Goal: Task Accomplishment & Management: Complete application form

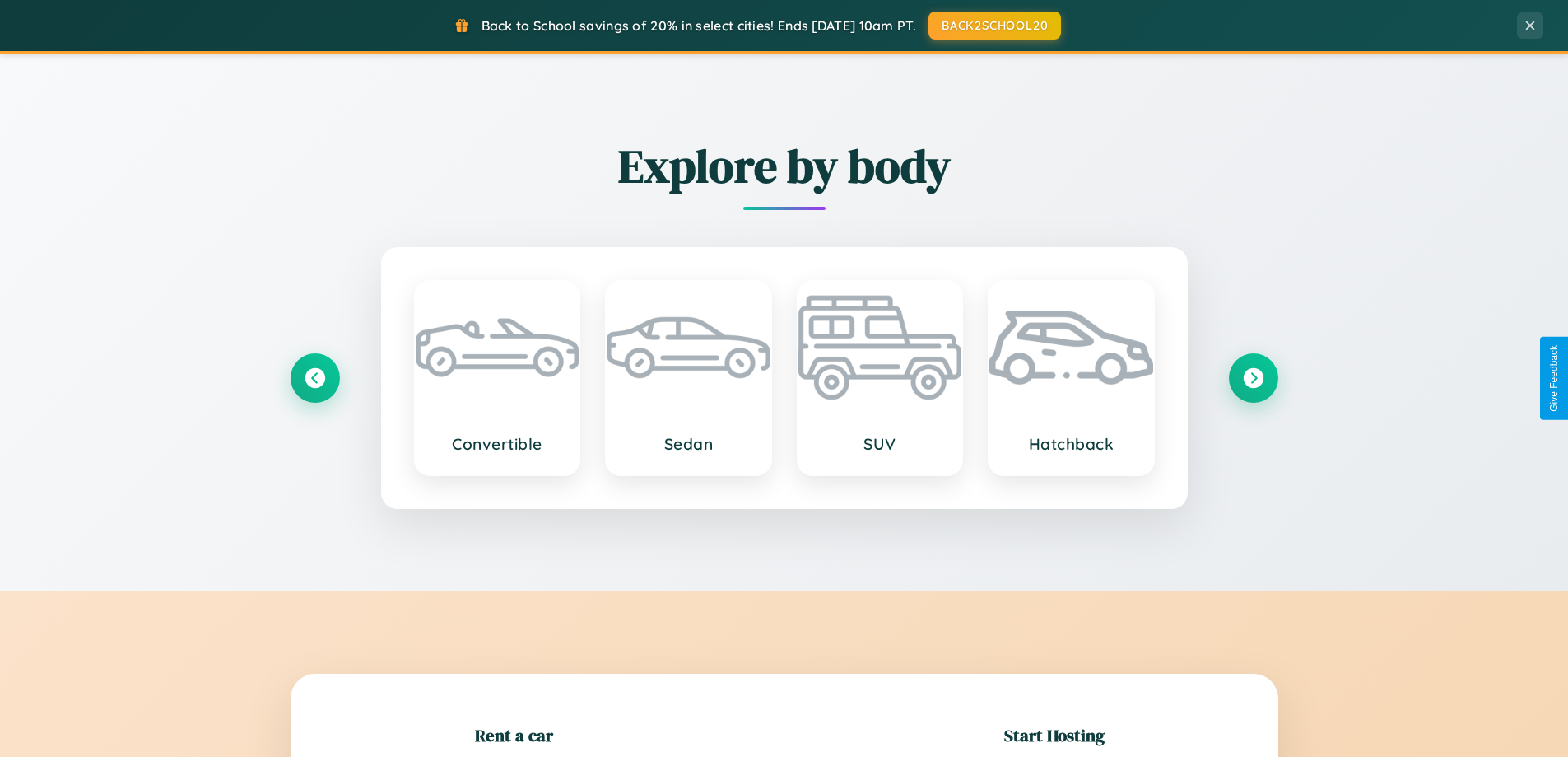
scroll to position [356, 0]
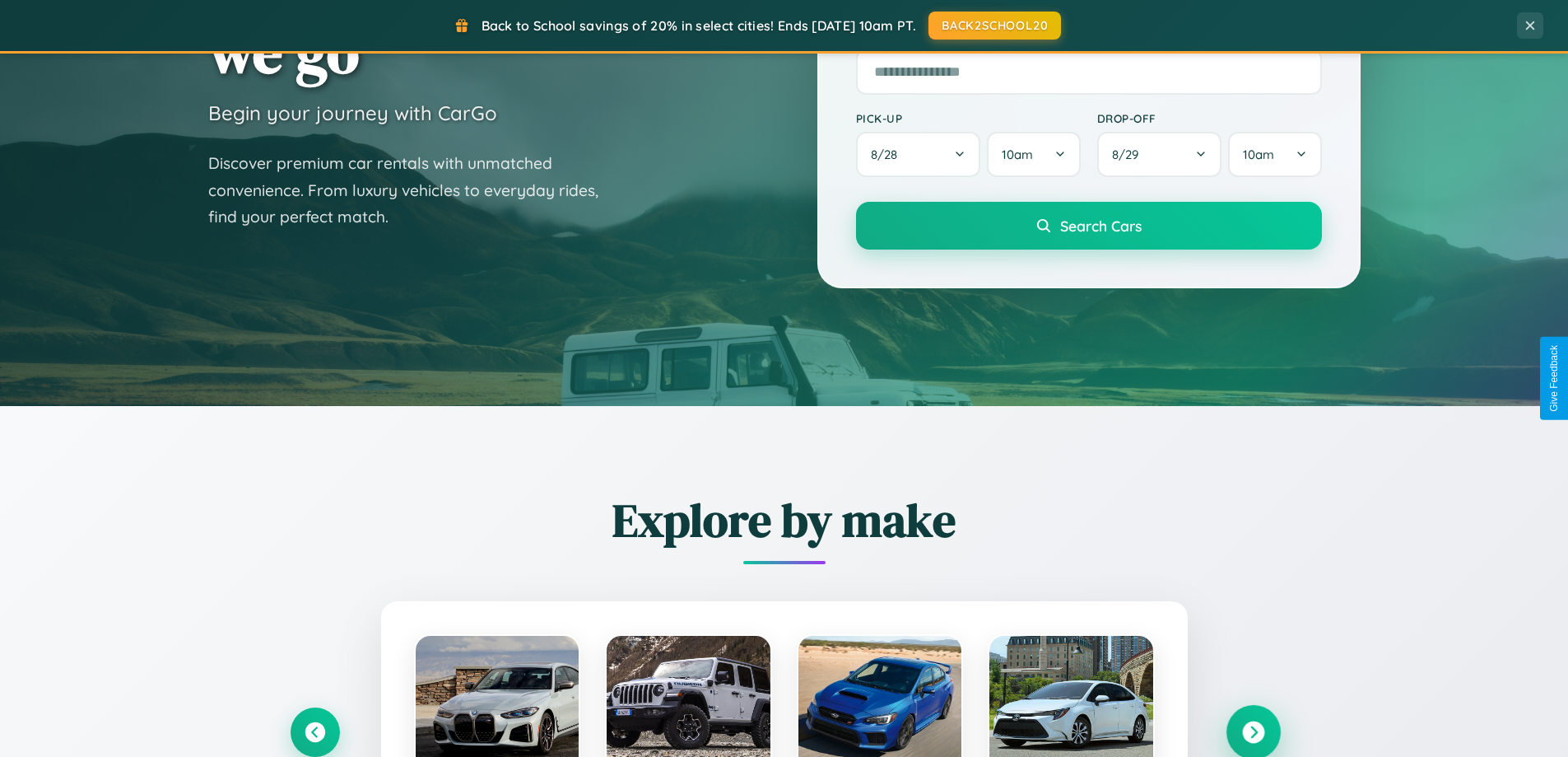
click at [1253, 732] on icon at bounding box center [1253, 732] width 22 height 22
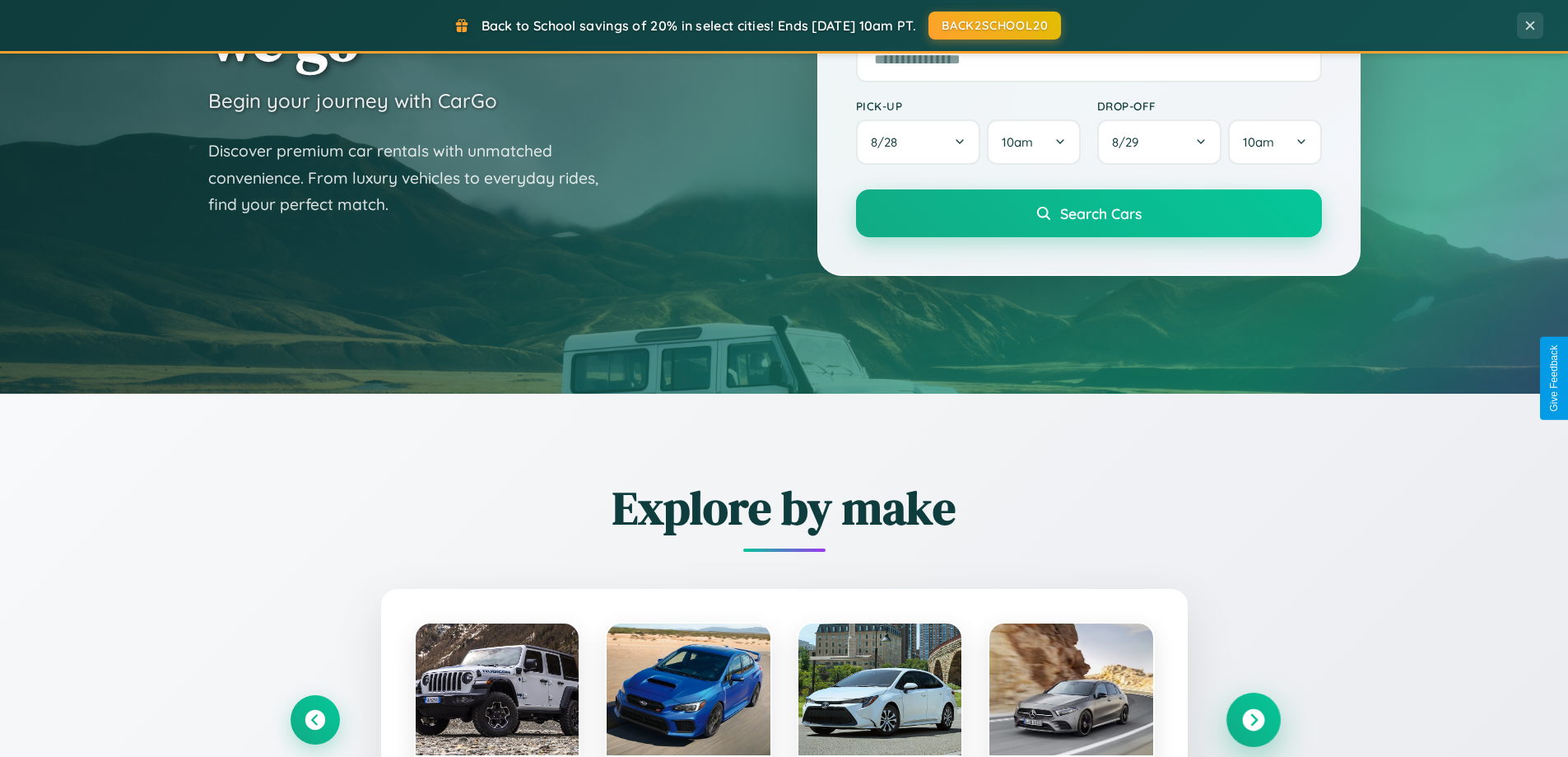
scroll to position [3168, 0]
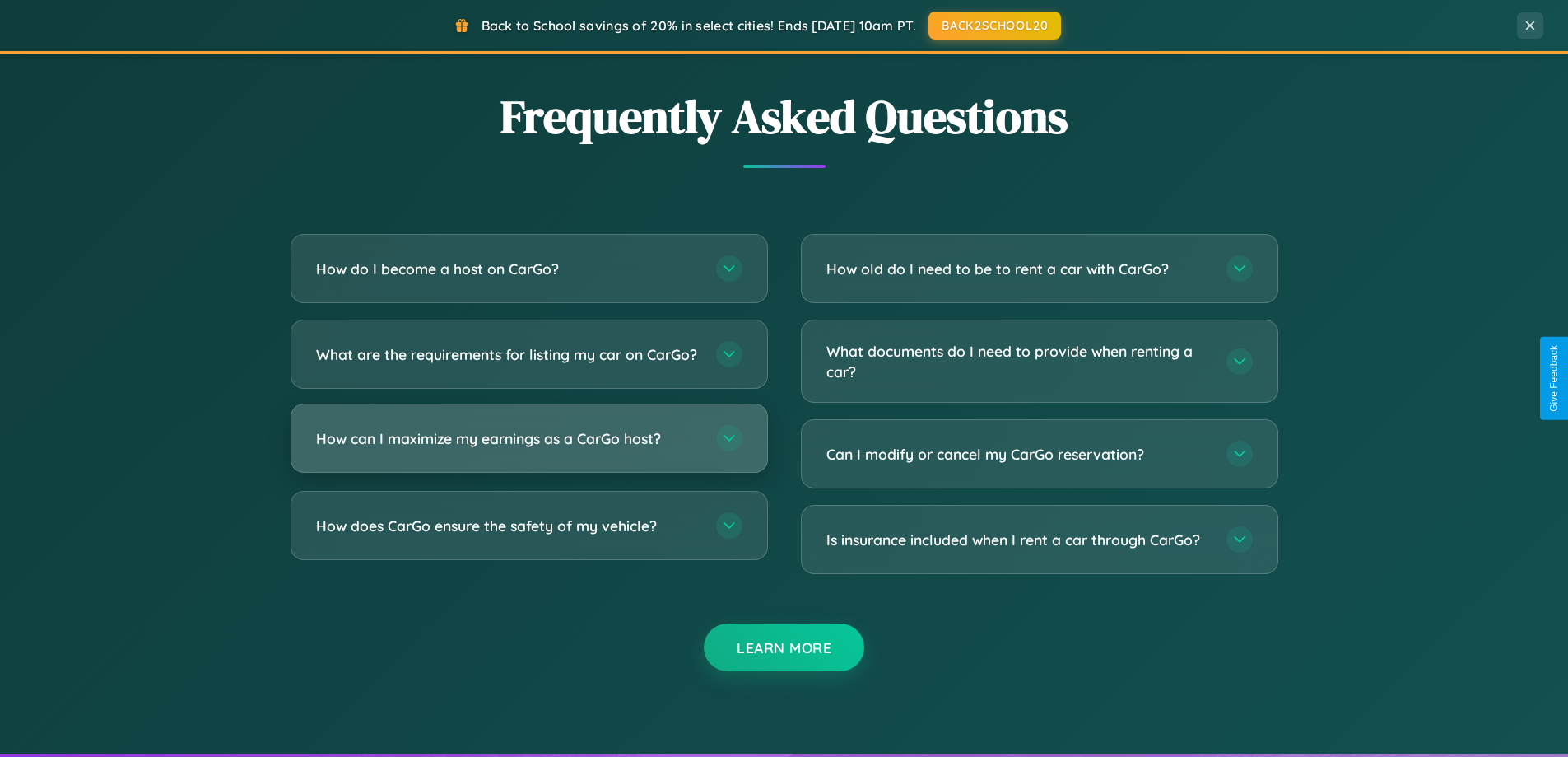
click at [528, 449] on h3 "How can I maximize my earnings as a CarGo host?" at bounding box center [508, 438] width 383 height 21
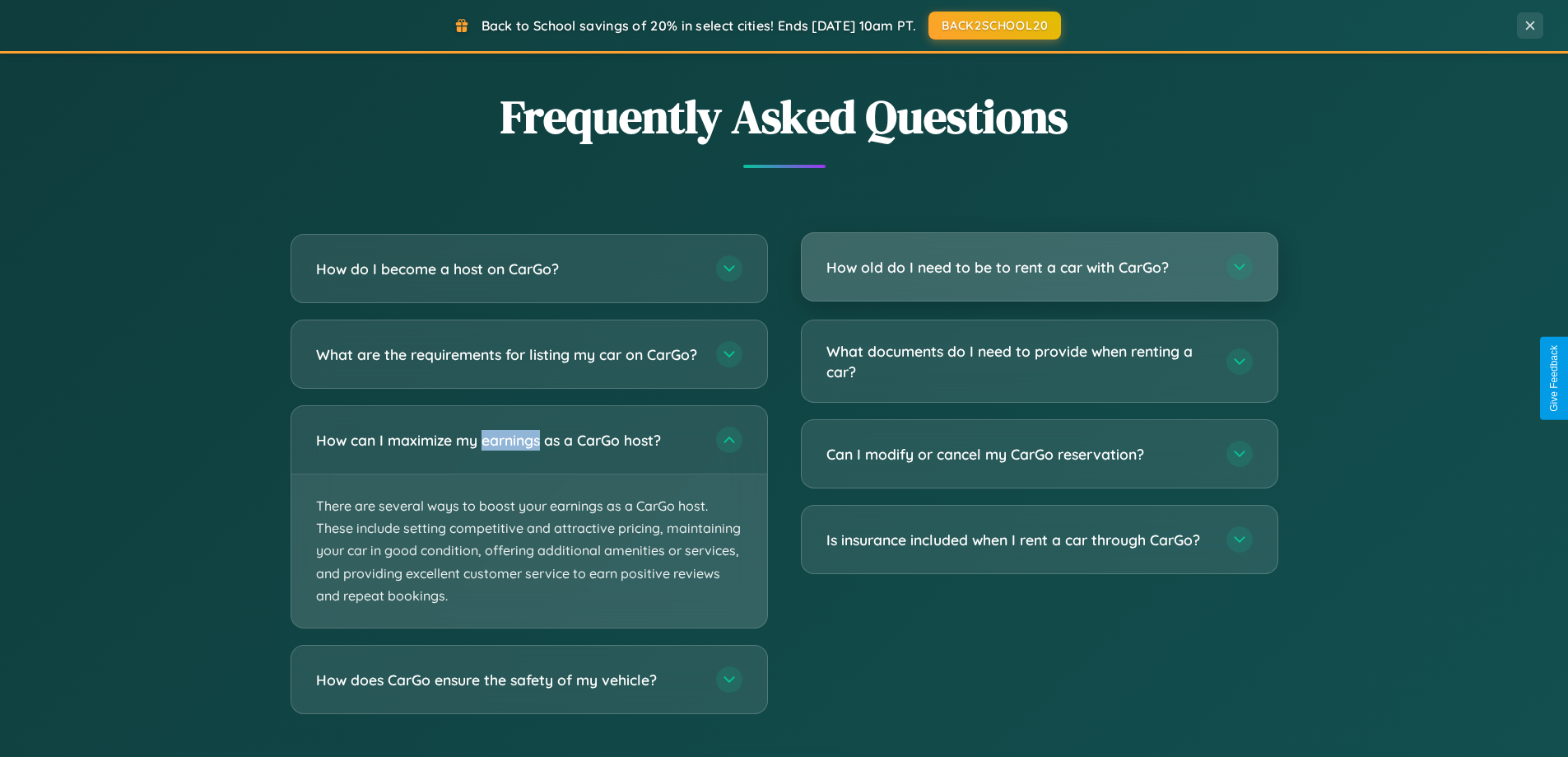
click at [1039, 266] on h3 "How old do I need to be to rent a car with CarGo?" at bounding box center [1018, 267] width 383 height 21
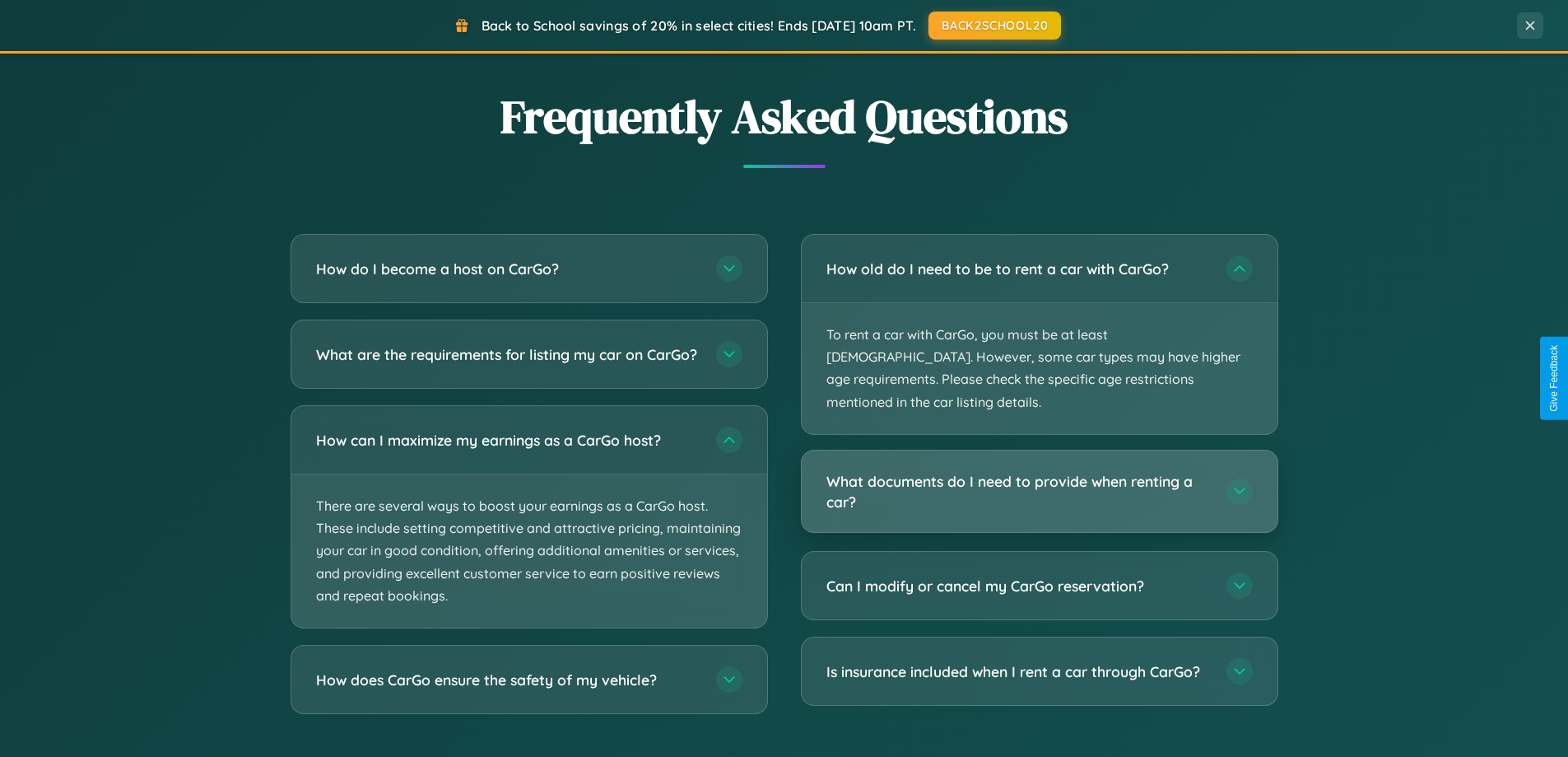
click at [1039, 471] on h3 "What documents do I need to provide when renting a car?" at bounding box center [1018, 491] width 383 height 41
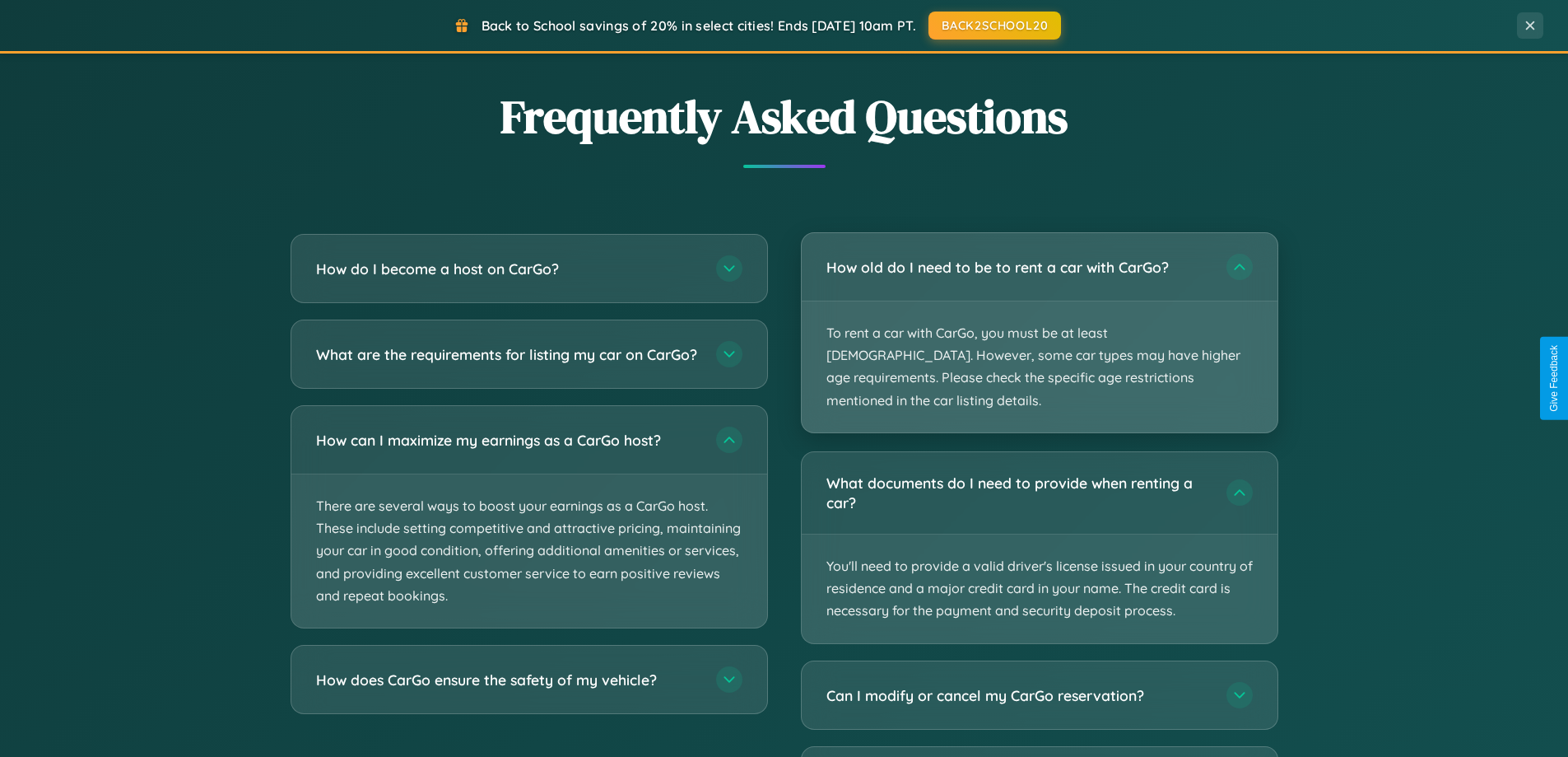
click at [1039, 323] on p "To rent a car with CarGo, you must be at least [DEMOGRAPHIC_DATA]. However, som…" at bounding box center [1039, 367] width 475 height 131
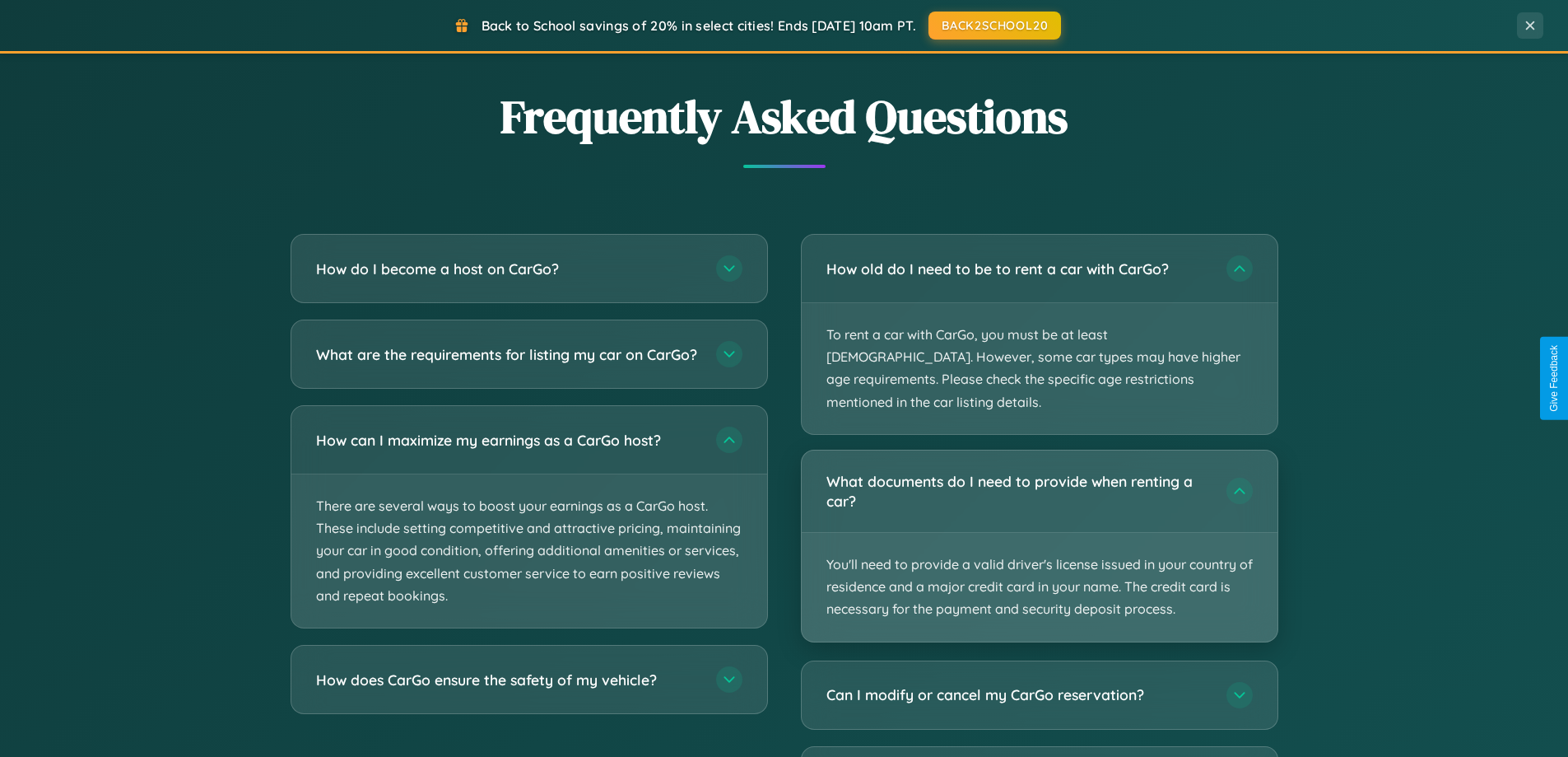
click at [1039, 533] on p "You'll need to provide a valid driver's license issued in your country of resid…" at bounding box center [1039, 587] width 475 height 109
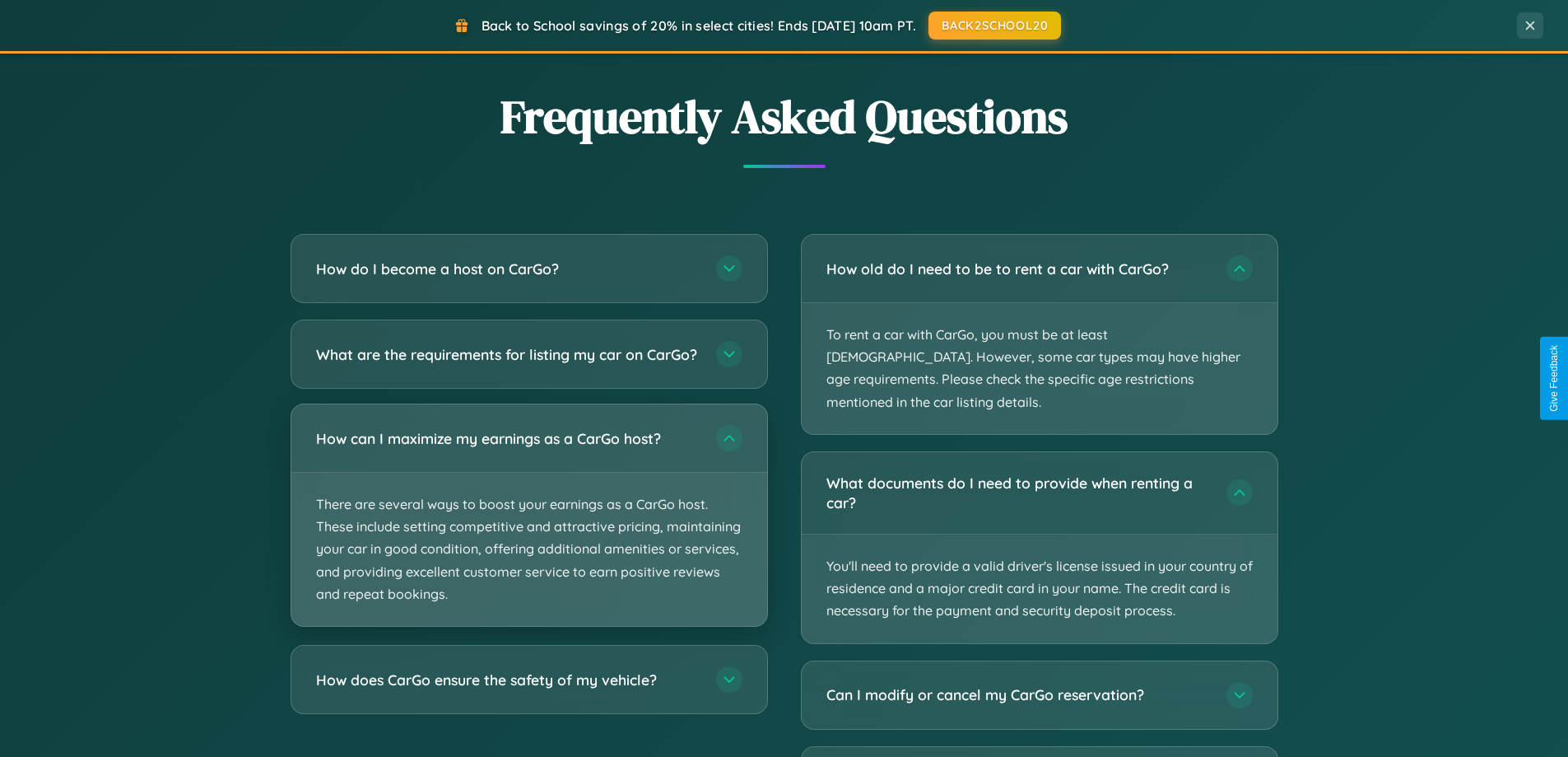
click at [528, 530] on p "There are several ways to boost your earnings as a CarGo host. These include se…" at bounding box center [528, 549] width 475 height 154
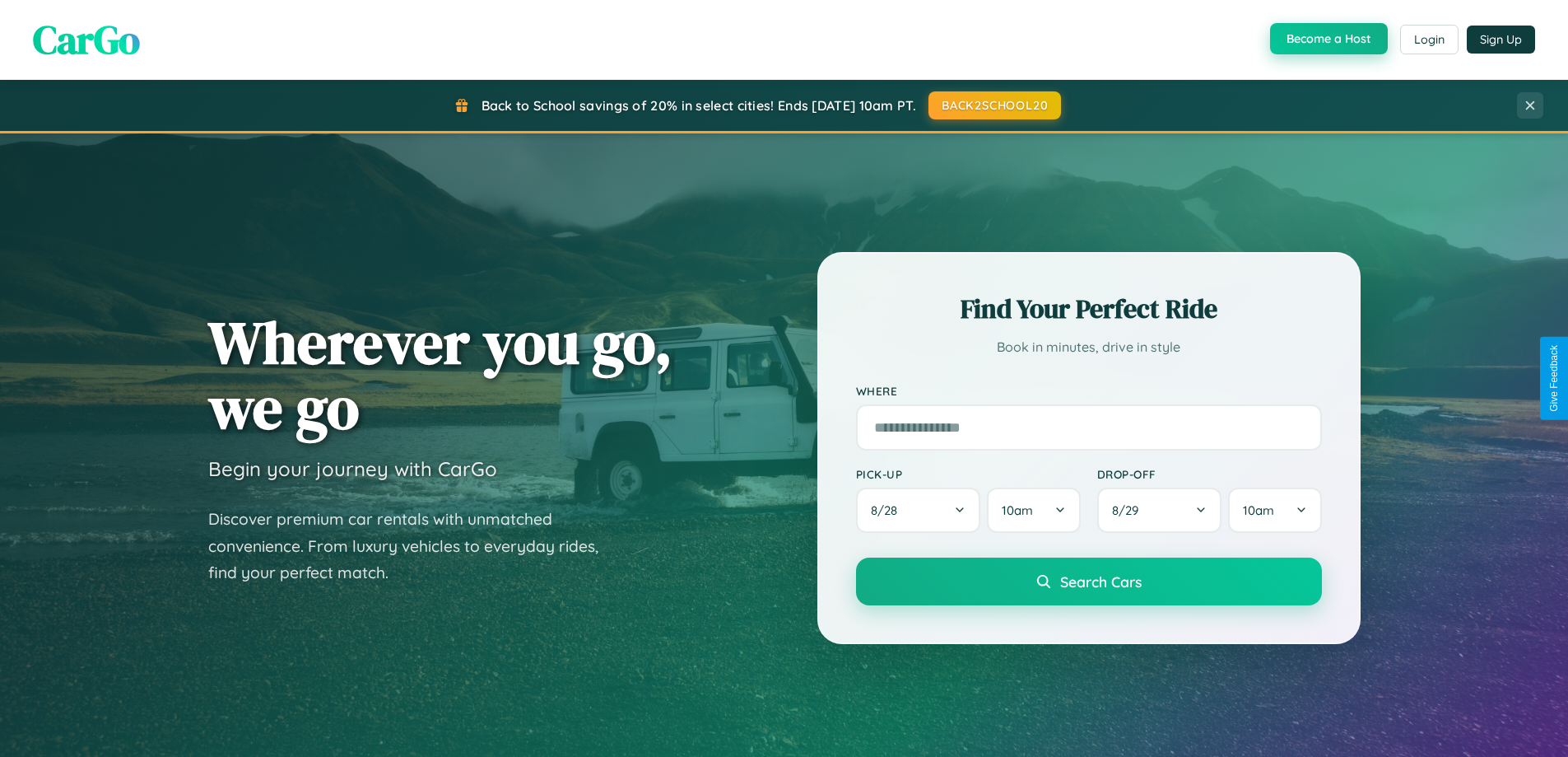
click at [1327, 39] on button "Become a Host" at bounding box center [1329, 39] width 118 height 32
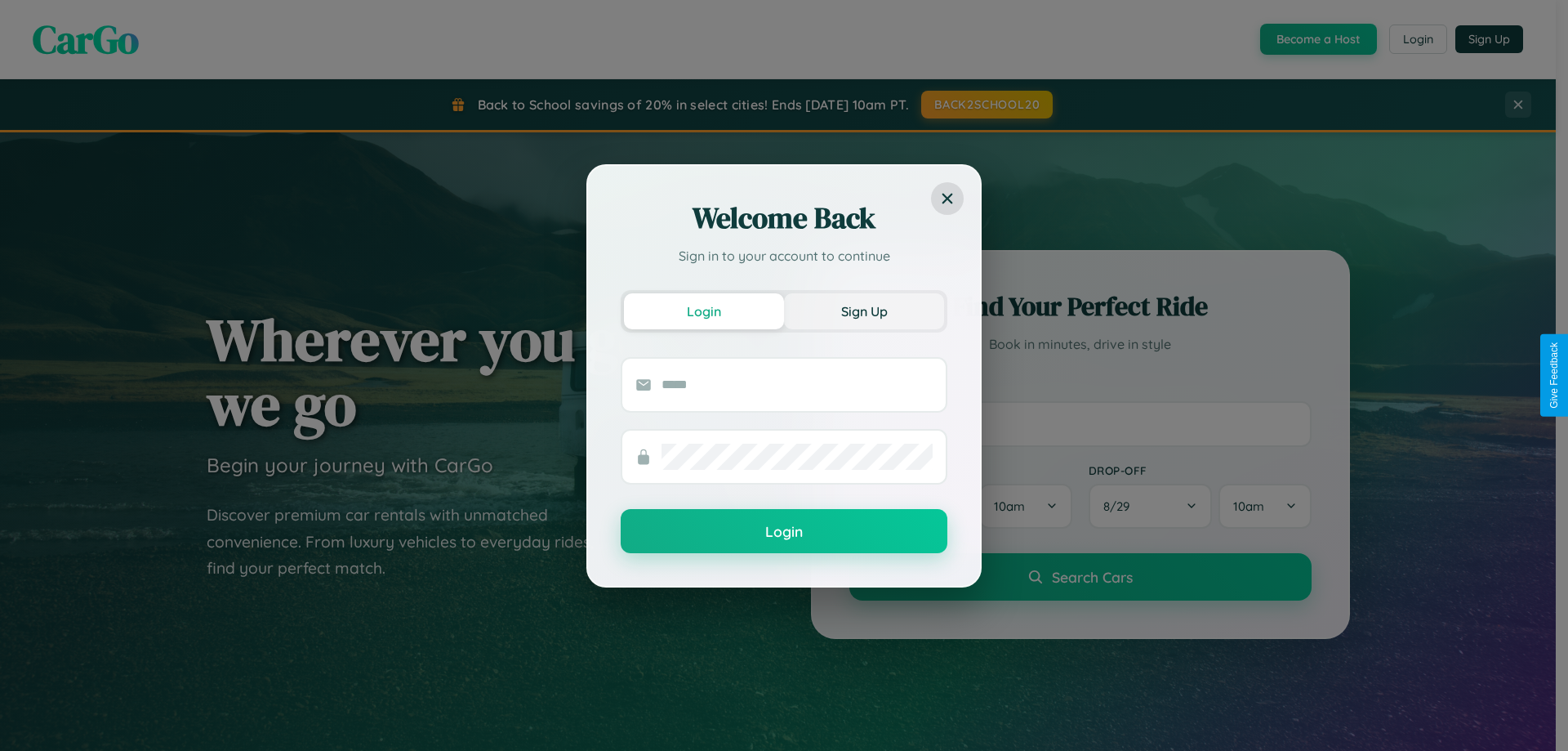
click at [864, 310] on button "Sign Up" at bounding box center [863, 311] width 160 height 36
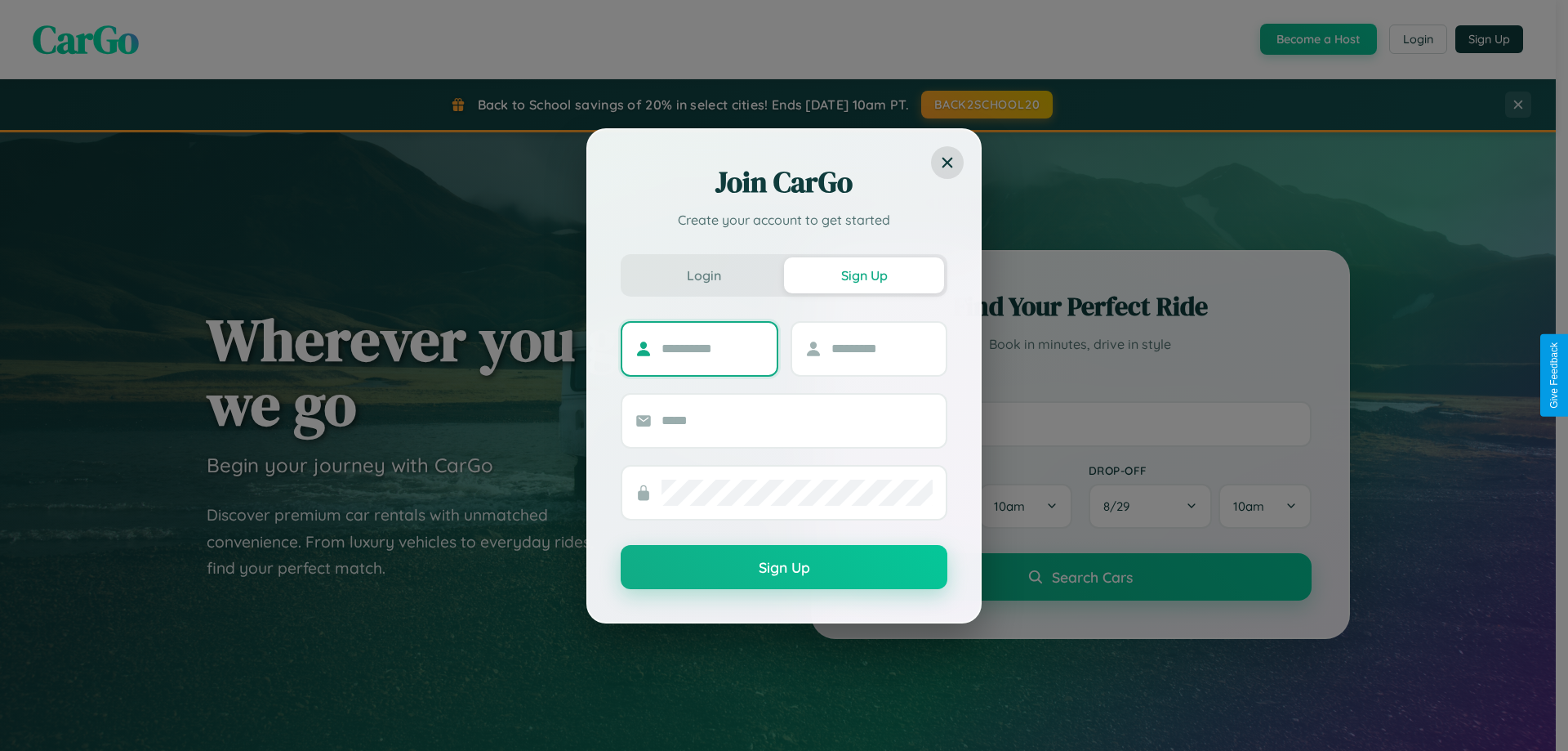
click at [712, 348] on input "text" at bounding box center [713, 349] width 102 height 26
type input "****"
click at [881, 348] on input "text" at bounding box center [882, 349] width 102 height 26
type input "*****"
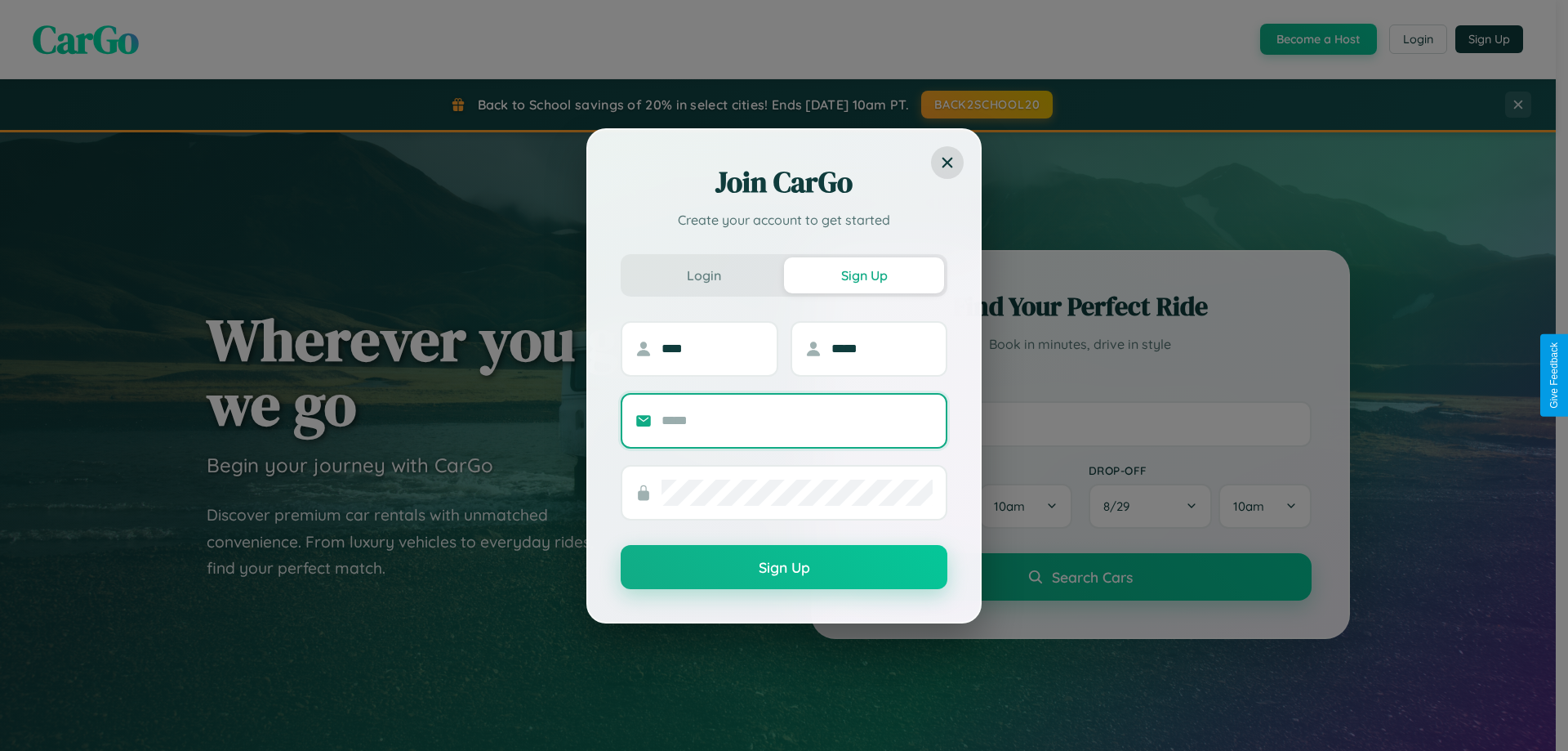
click at [797, 420] on input "text" at bounding box center [797, 421] width 271 height 26
type input "**********"
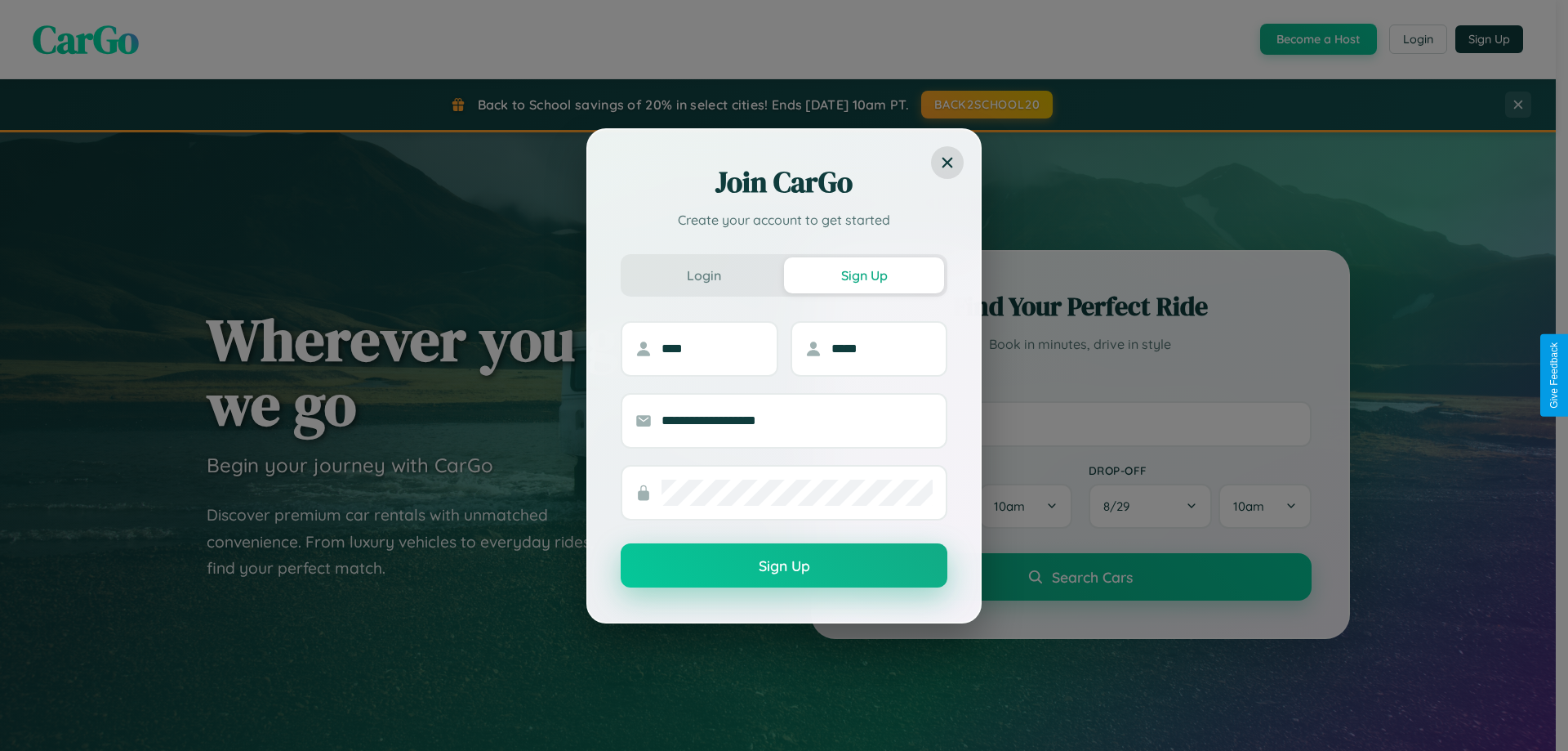
click at [784, 567] on button "Sign Up" at bounding box center [784, 566] width 327 height 44
